Goal: Task Accomplishment & Management: Complete application form

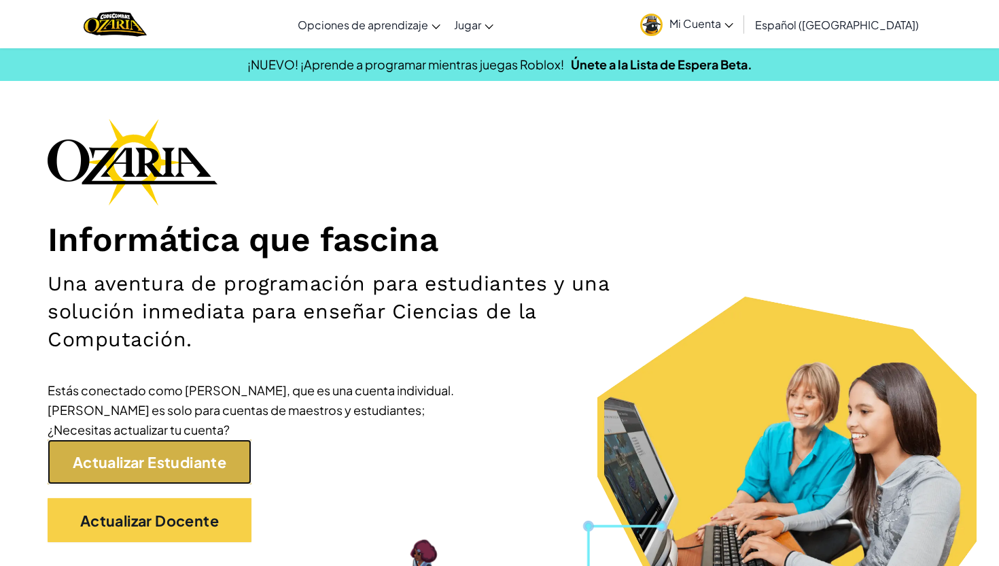
click at [193, 462] on font "Actualizar Estudiante" at bounding box center [150, 462] width 154 height 18
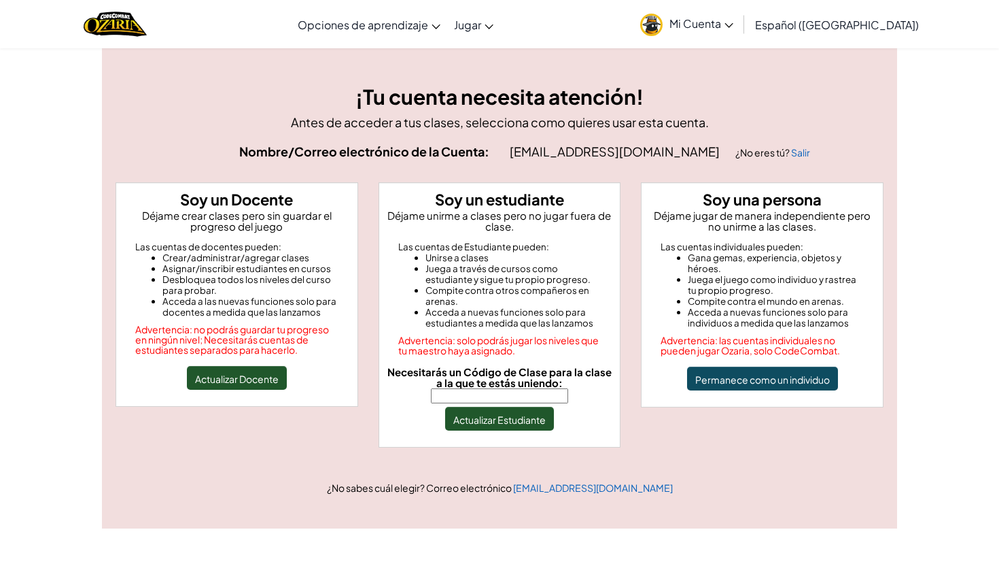
click at [542, 388] on input "Necesitarás un Código de Clase para la clase a la que te estás uniendo:" at bounding box center [499, 395] width 137 height 15
type input "BreadDogFox"
click at [528, 413] on font "Actualizar Estudiante" at bounding box center [499, 419] width 92 height 12
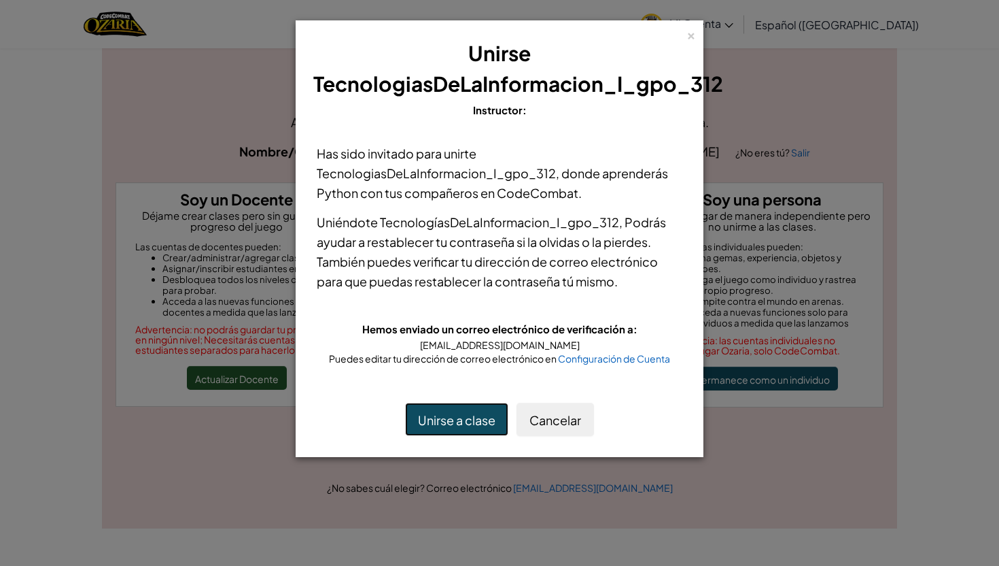
click at [478, 421] on font "Unirse a clase" at bounding box center [456, 420] width 77 height 16
click at [556, 423] on font "Cancelar" at bounding box center [556, 420] width 52 height 16
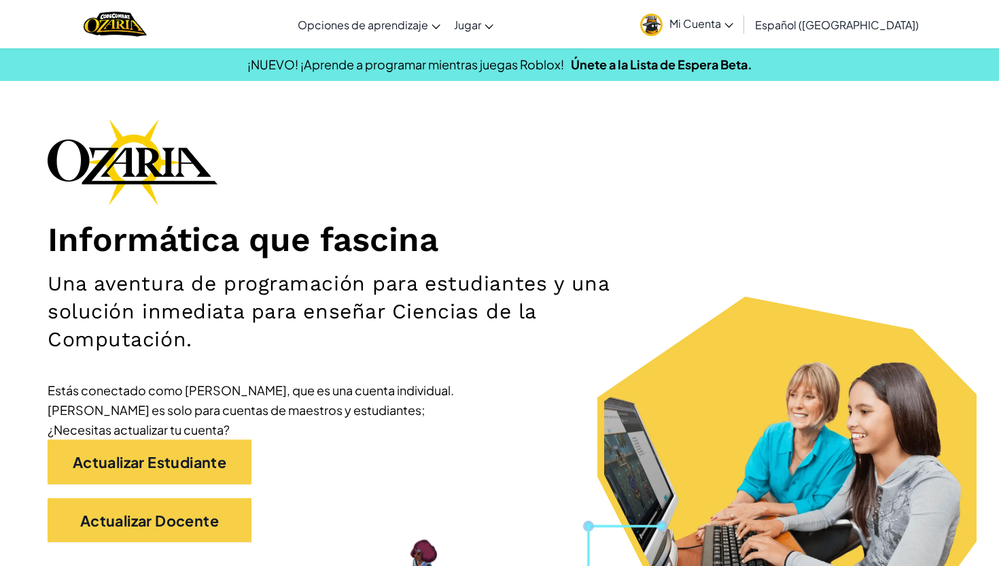
click at [734, 122] on div "Informática que fascina Una aventura de programación para estudiantes y una sol…" at bounding box center [500, 336] width 904 height 437
click at [721, 27] on font "Mi Cuenta" at bounding box center [696, 23] width 52 height 14
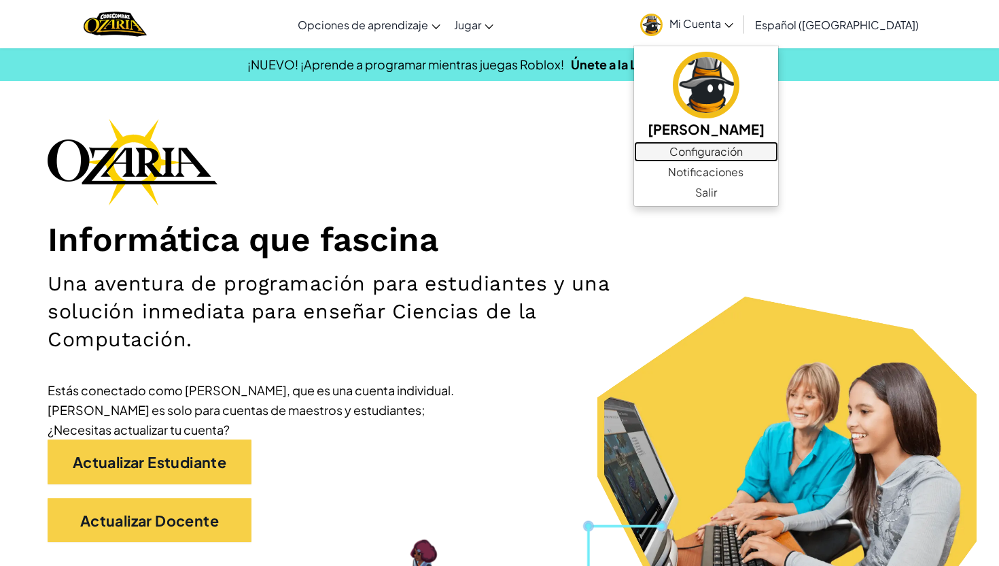
click at [741, 147] on font "Configuración" at bounding box center [706, 151] width 73 height 14
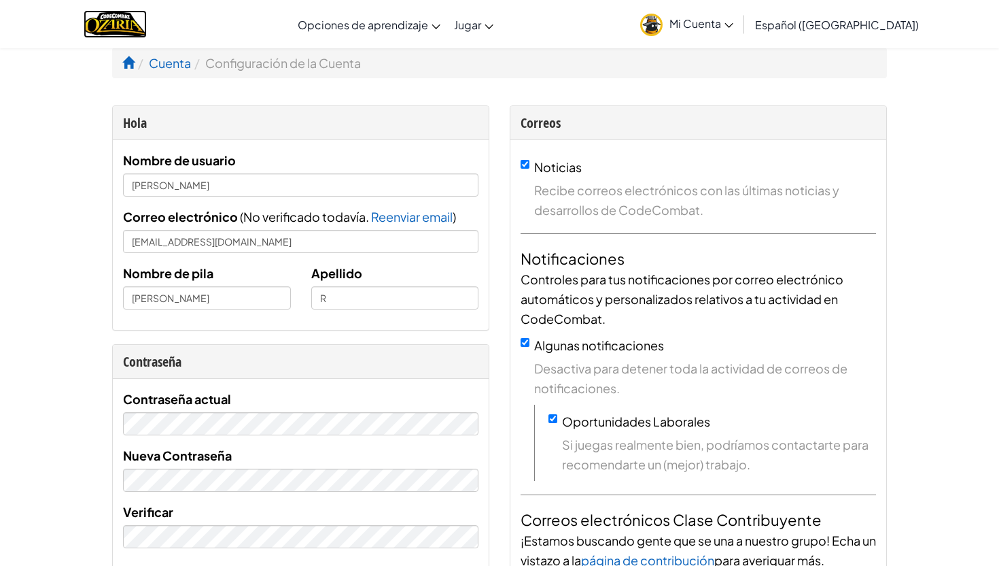
click at [131, 22] on img "Hogar" at bounding box center [115, 24] width 63 height 28
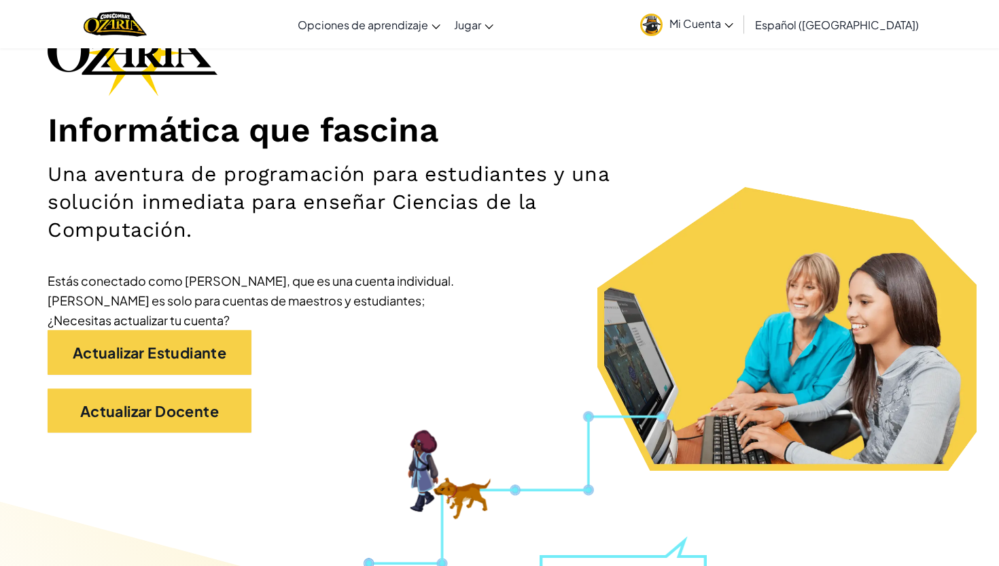
scroll to position [178, 0]
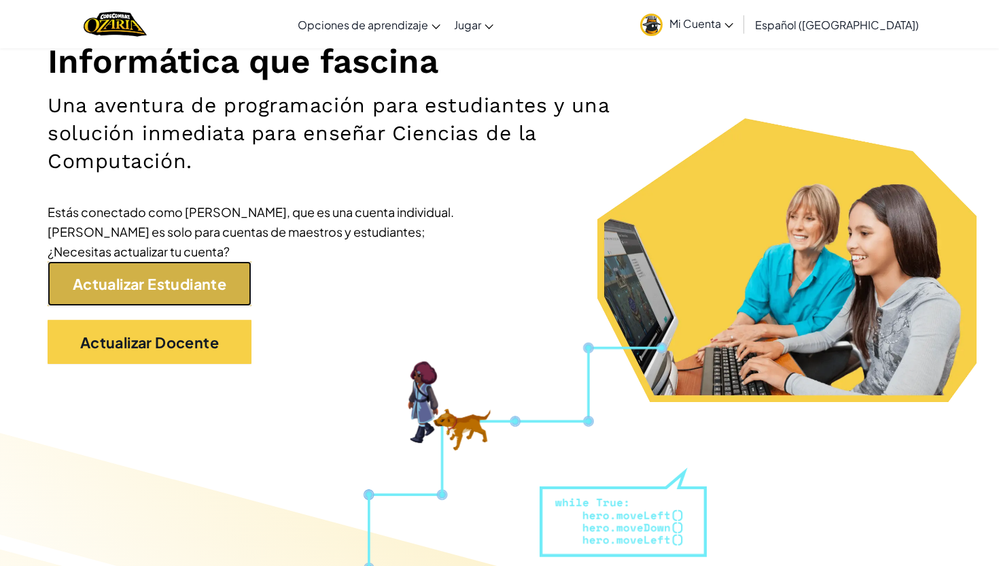
click at [197, 279] on font "Actualizar Estudiante" at bounding box center [150, 284] width 154 height 18
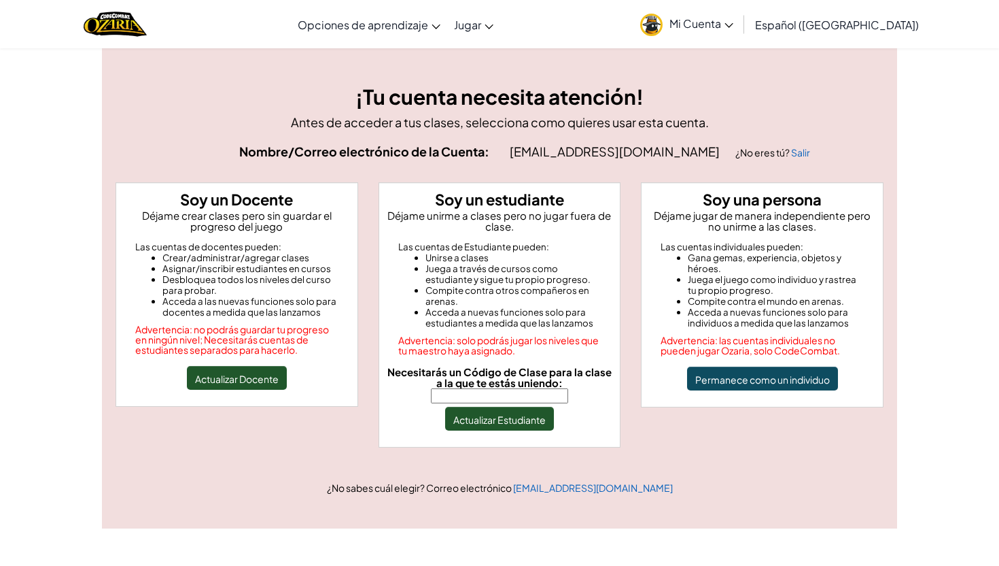
click at [521, 388] on input "Necesitarás un Código de Clase para la clase a la que te estás uniendo:" at bounding box center [499, 395] width 137 height 15
type input "BreadDogFox"
click at [520, 413] on font "Actualizar Estudiante" at bounding box center [499, 419] width 92 height 12
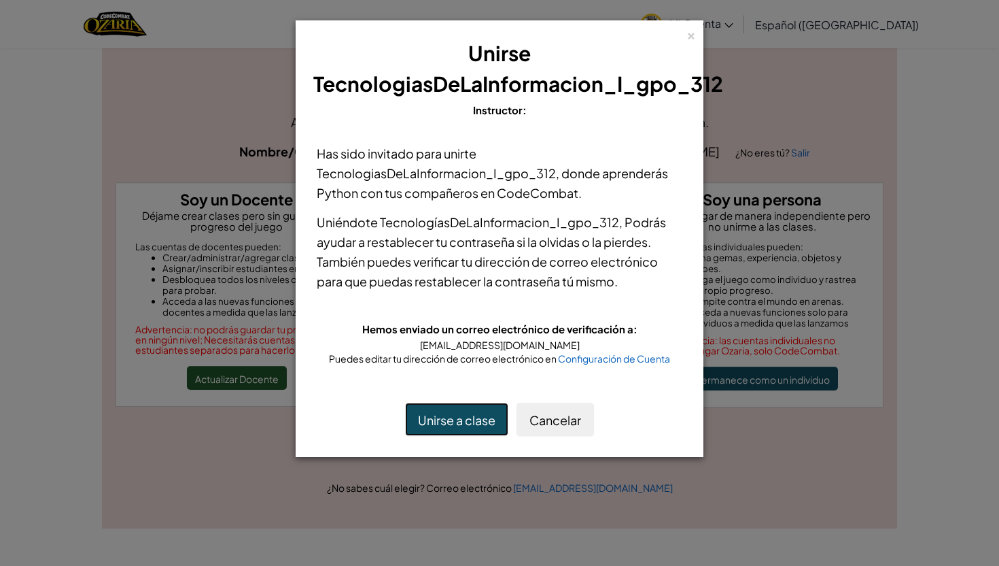
click at [494, 414] on font "Unirse a clase" at bounding box center [456, 420] width 77 height 16
click at [545, 423] on font "Cancelar" at bounding box center [556, 420] width 52 height 16
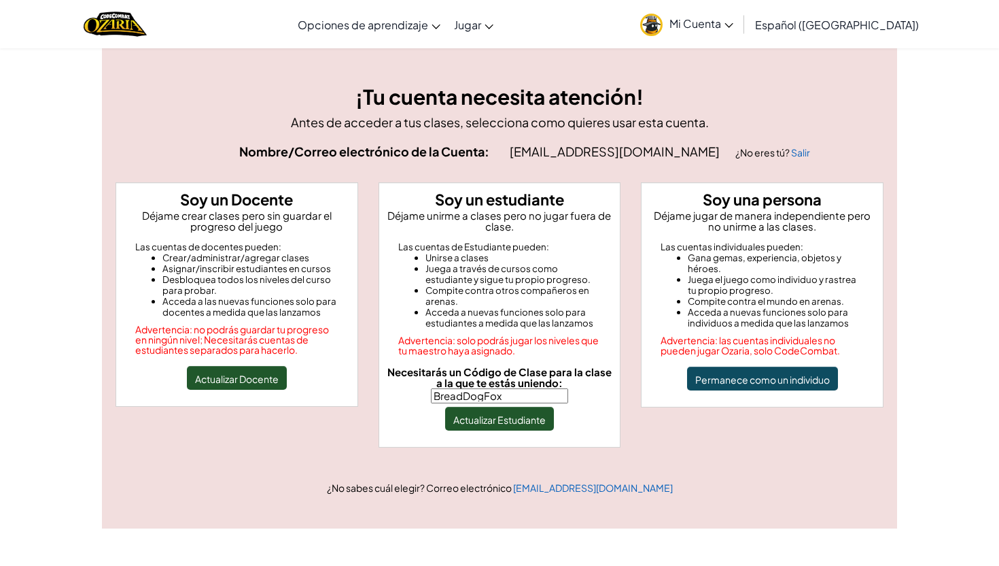
click at [568, 389] on input "BreadDogFox" at bounding box center [499, 395] width 137 height 15
drag, startPoint x: 514, startPoint y: 154, endPoint x: 526, endPoint y: 153, distance: 12.3
click at [526, 153] on font "[EMAIL_ADDRESS][DOMAIN_NAME]" at bounding box center [615, 151] width 210 height 16
click at [519, 150] on font "[EMAIL_ADDRESS][DOMAIN_NAME]" at bounding box center [615, 151] width 210 height 16
drag, startPoint x: 583, startPoint y: 150, endPoint x: 528, endPoint y: 140, distance: 55.3
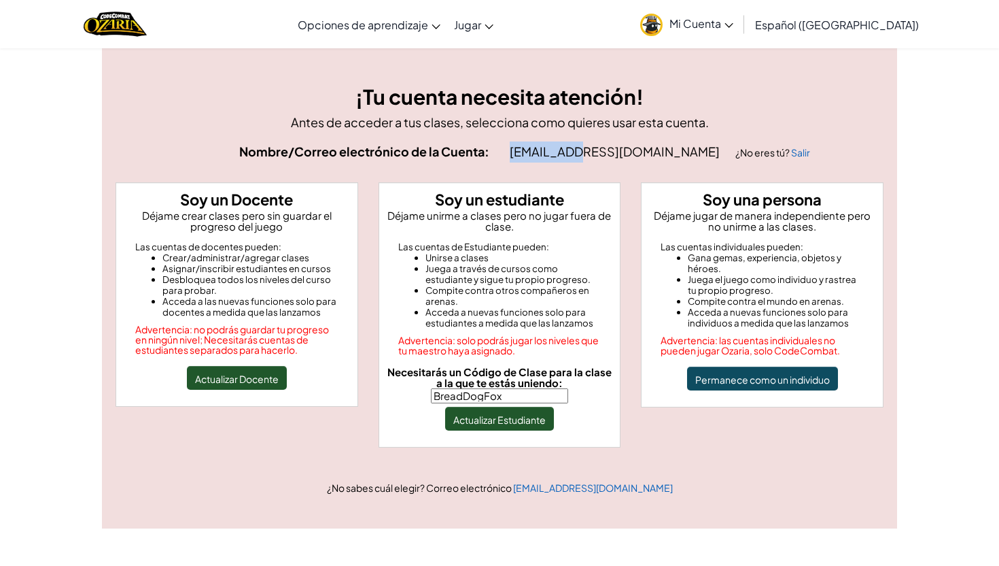
click at [528, 140] on div "¡Tu cuenta necesita atención! Antes de acceder a tus clases, selecciona como qu…" at bounding box center [499, 288] width 789 height 413
click at [594, 150] on font "[EMAIL_ADDRESS][DOMAIN_NAME]" at bounding box center [615, 151] width 210 height 16
click at [568, 388] on input "BreadDogFox" at bounding box center [499, 395] width 137 height 15
click at [511, 415] on button "Actualizar Estudiante" at bounding box center [499, 418] width 109 height 24
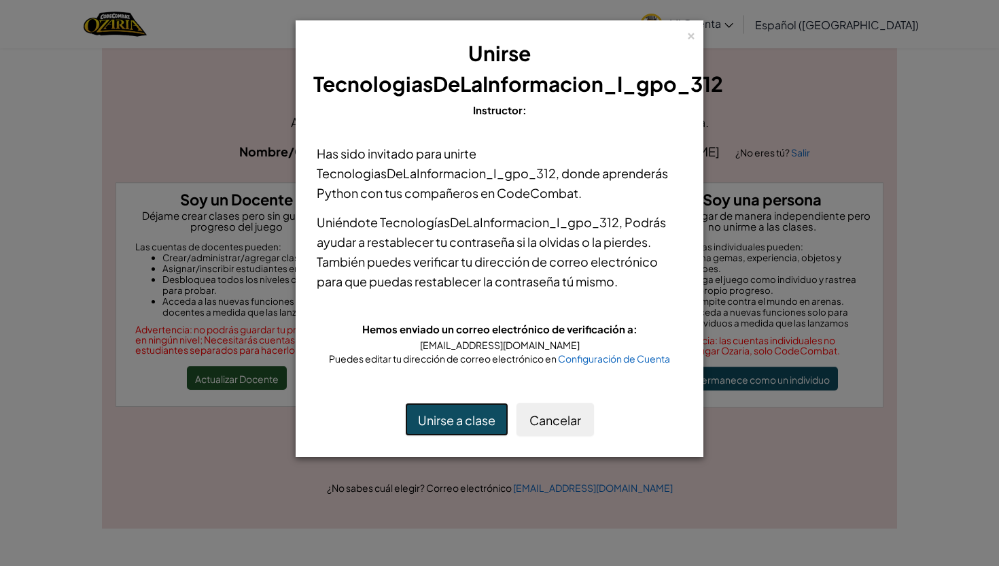
click at [483, 421] on font "Unirse a clase" at bounding box center [456, 420] width 77 height 16
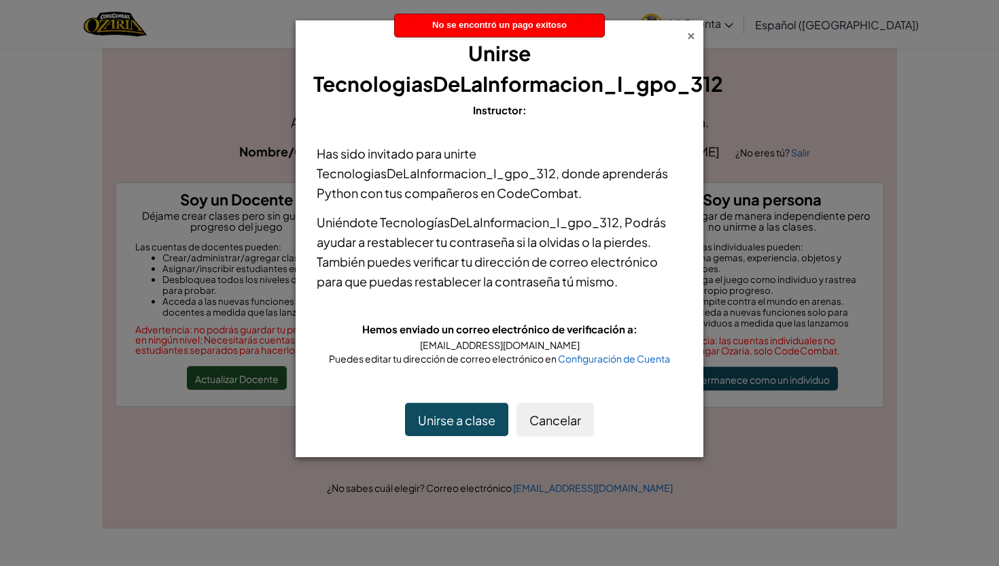
click at [689, 35] on font "×" at bounding box center [692, 33] width 10 height 18
